Goal: Find specific page/section: Find specific page/section

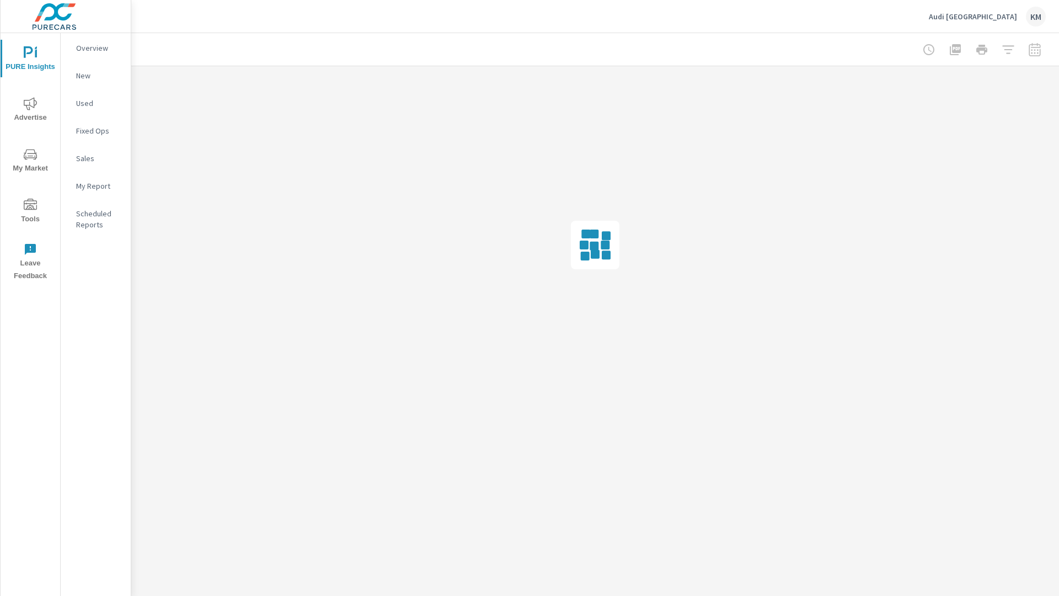
click at [95, 76] on p "New" at bounding box center [99, 75] width 46 height 11
click at [95, 103] on p "Used" at bounding box center [99, 103] width 46 height 11
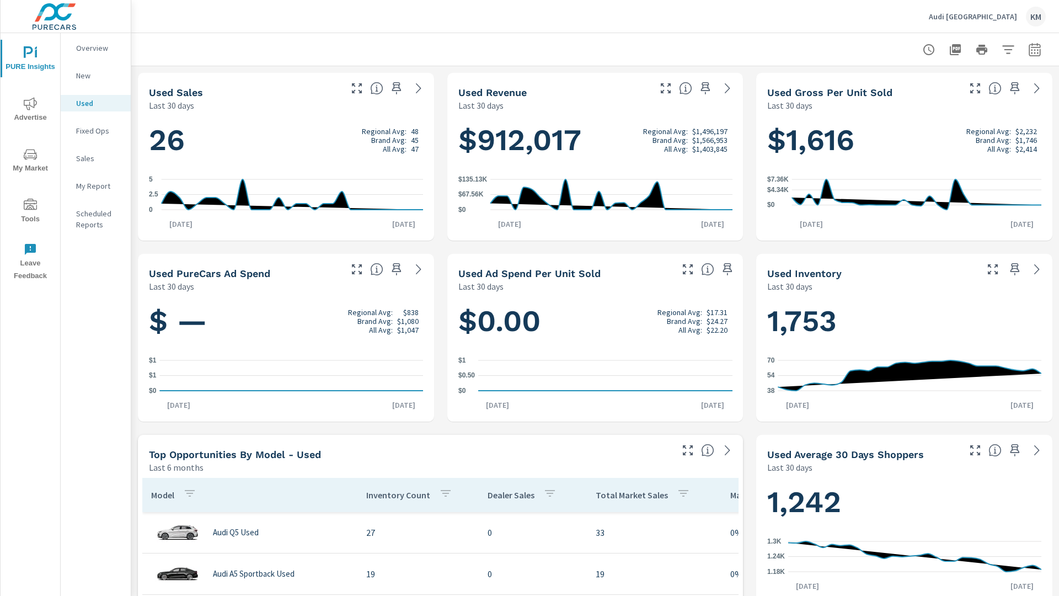
click at [95, 76] on p "New" at bounding box center [99, 75] width 46 height 11
